Goal: Transaction & Acquisition: Download file/media

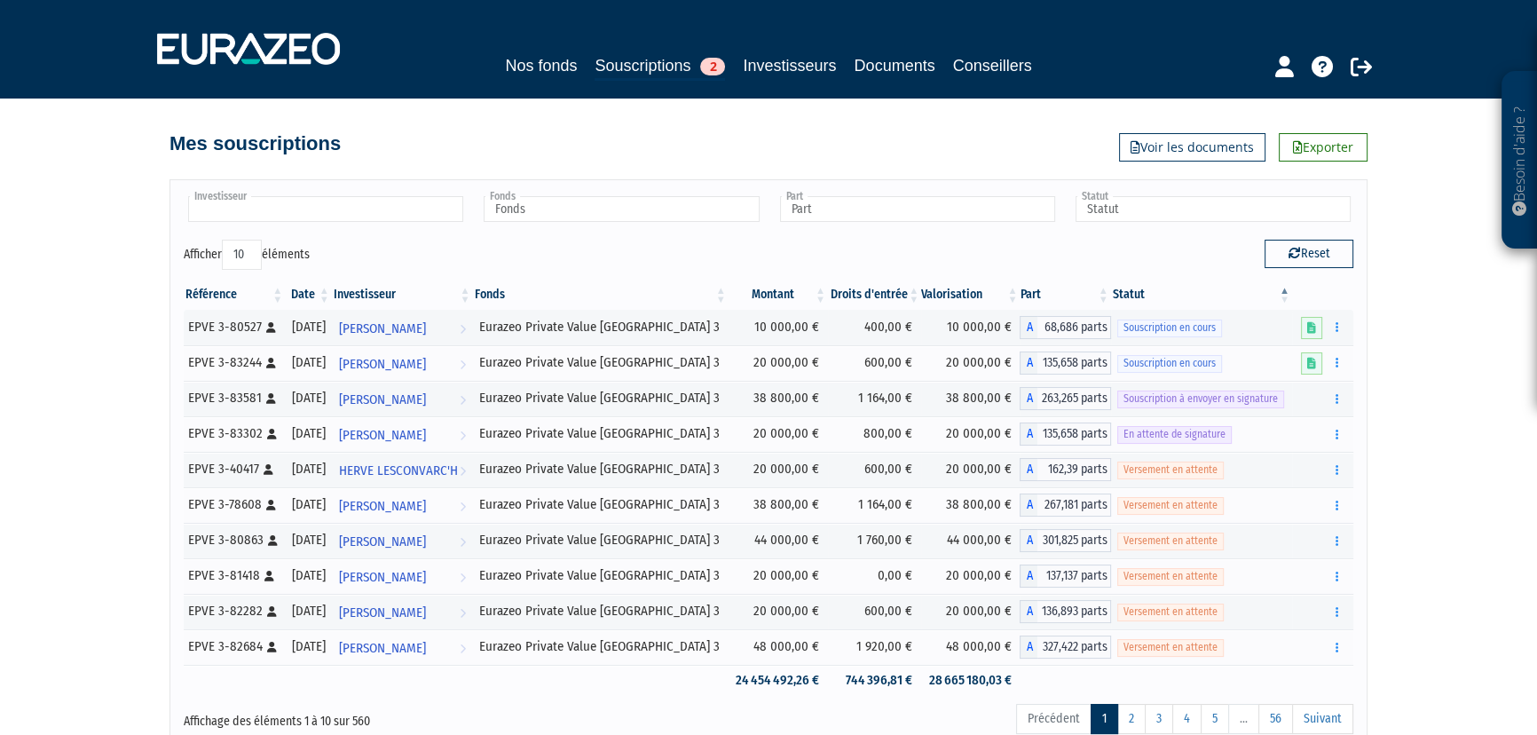
click at [335, 212] on input "text" at bounding box center [325, 209] width 275 height 26
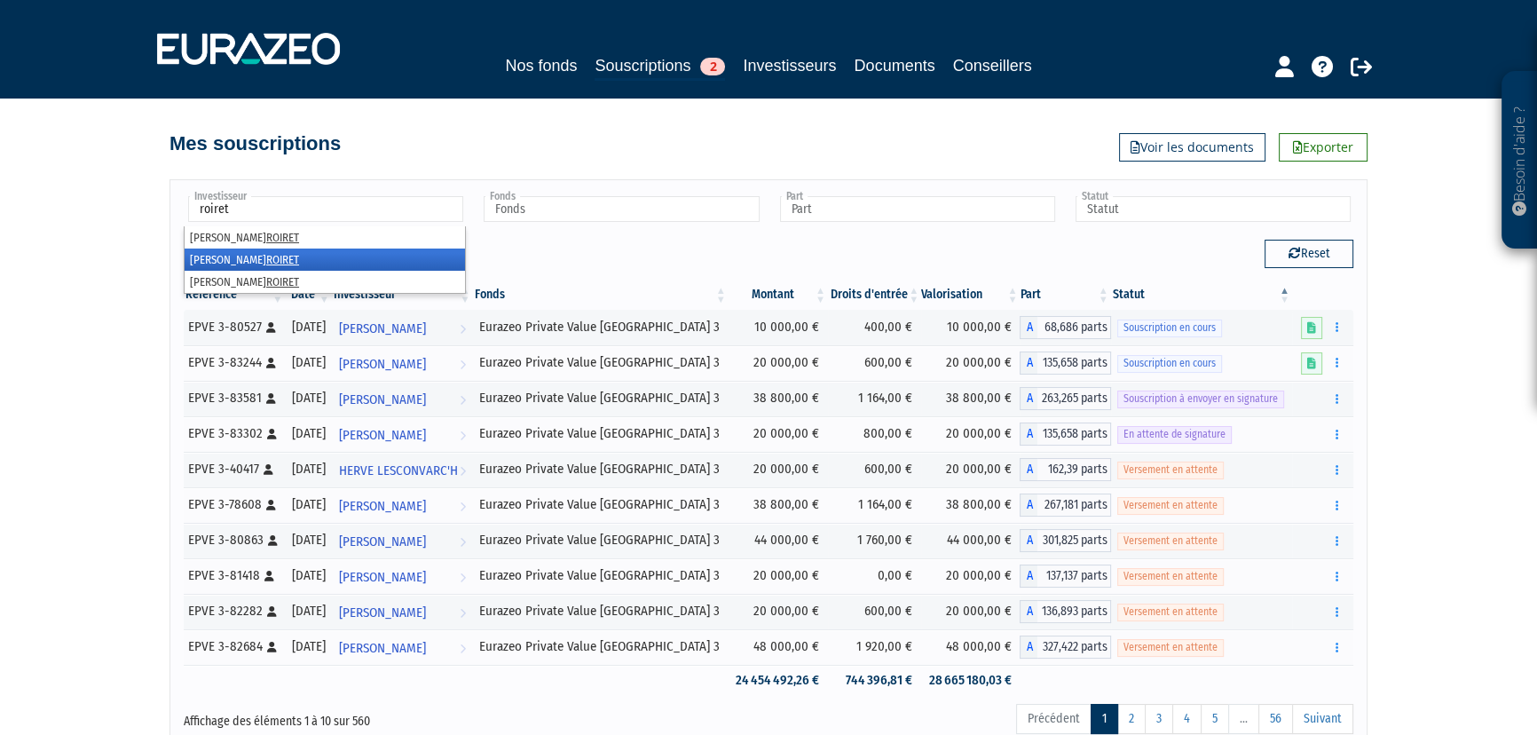
type input "roiret"
click at [266, 253] on em "ROIRET" at bounding box center [282, 259] width 33 height 13
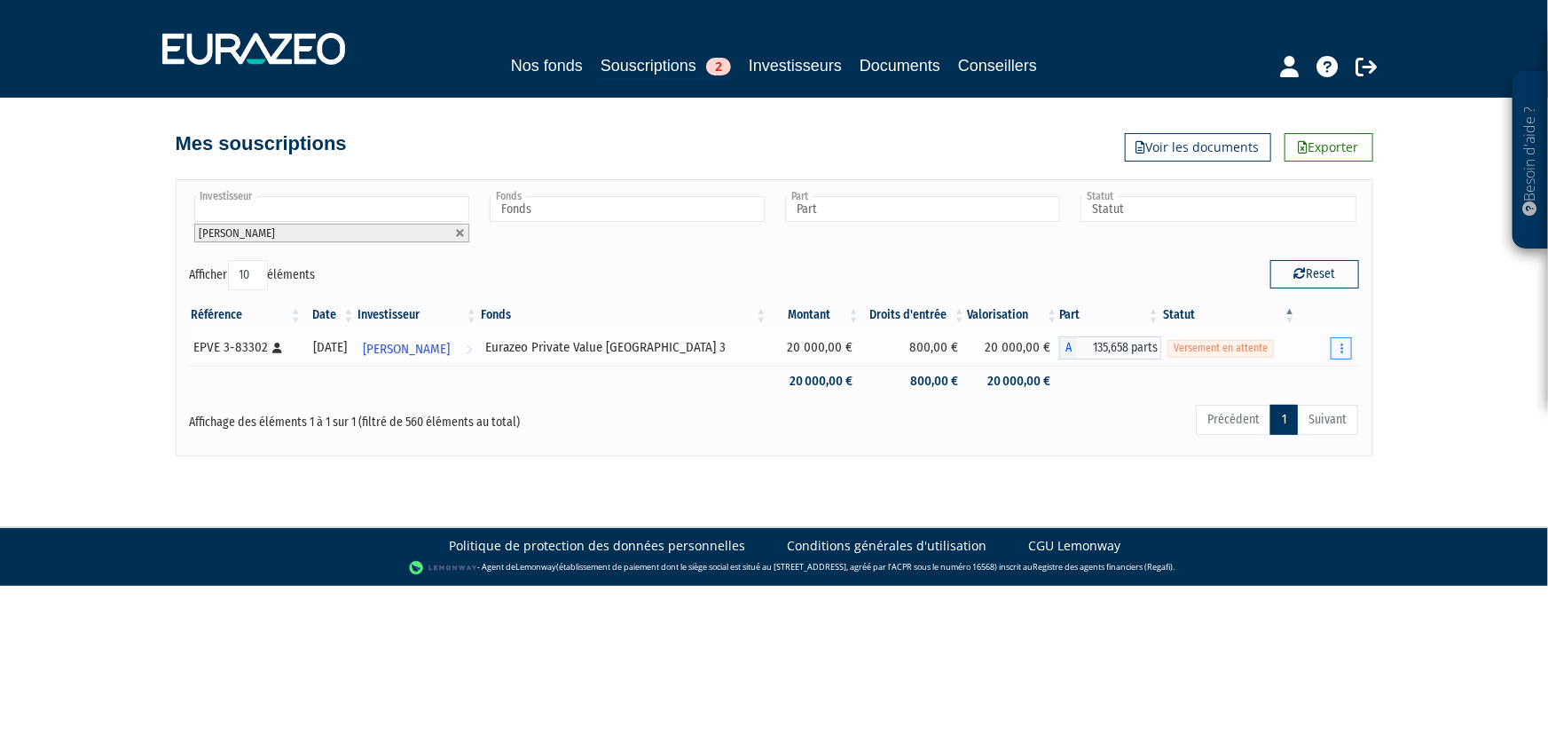
click at [1335, 346] on button "button" at bounding box center [1341, 348] width 21 height 22
click at [1290, 379] on link "Documents" at bounding box center [1281, 380] width 132 height 29
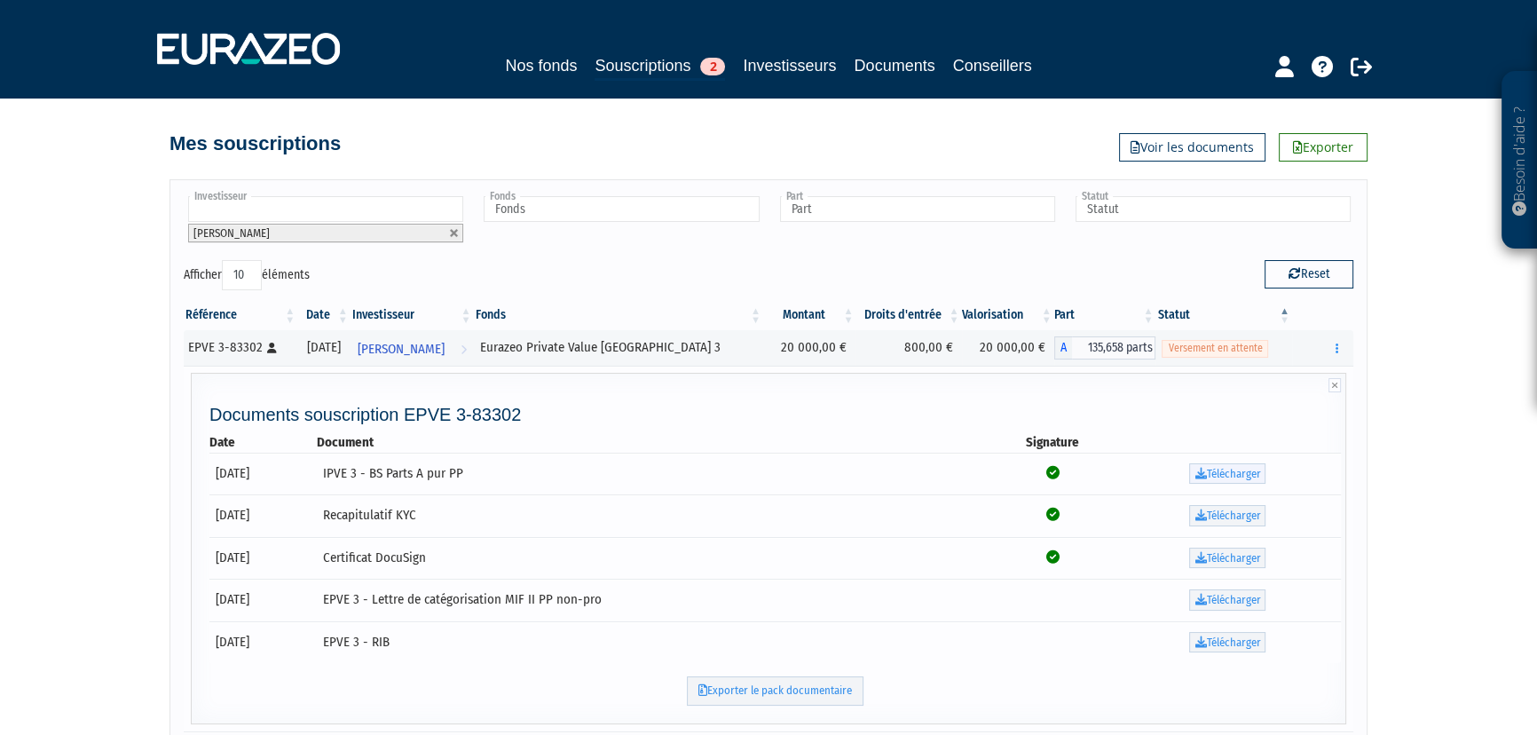
click at [1233, 476] on link "Télécharger" at bounding box center [1227, 473] width 76 height 21
